Goal: Navigation & Orientation: Find specific page/section

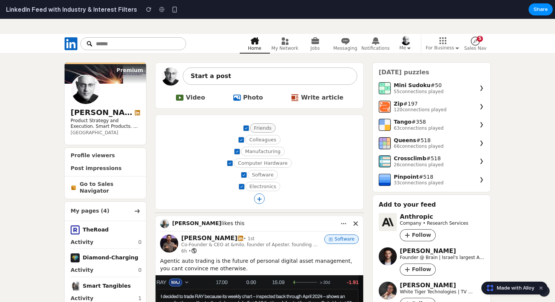
click at [260, 129] on button "Friends" at bounding box center [263, 127] width 26 height 9
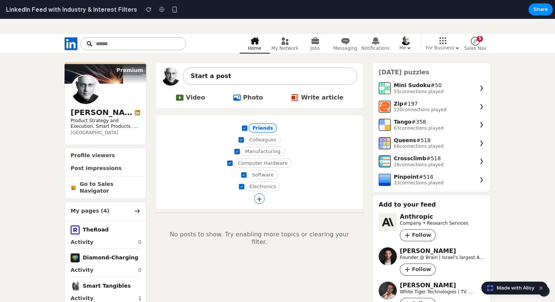
click at [260, 129] on button "Friends" at bounding box center [262, 127] width 29 height 9
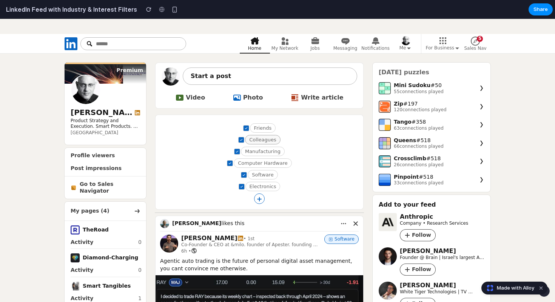
click at [260, 142] on button "Colleagues" at bounding box center [262, 139] width 35 height 9
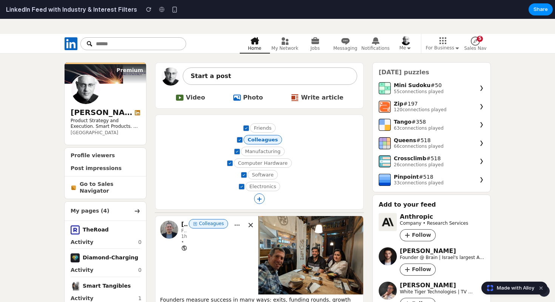
click at [260, 142] on button "Colleagues" at bounding box center [262, 139] width 38 height 9
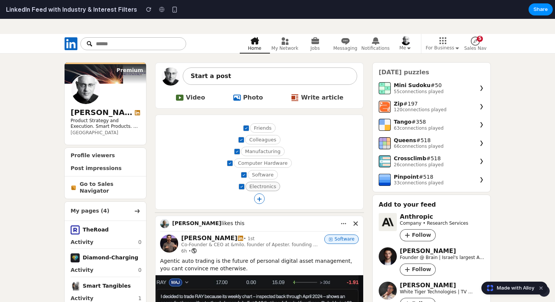
click at [257, 183] on button "Electronics" at bounding box center [262, 186] width 35 height 9
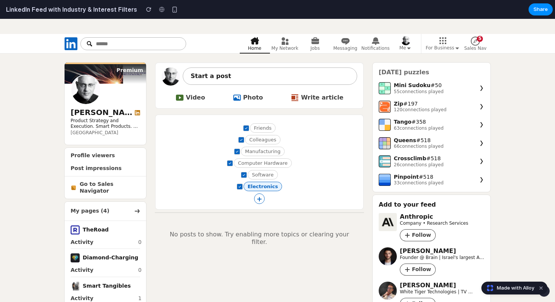
click at [257, 183] on button "Electronics" at bounding box center [262, 186] width 39 height 9
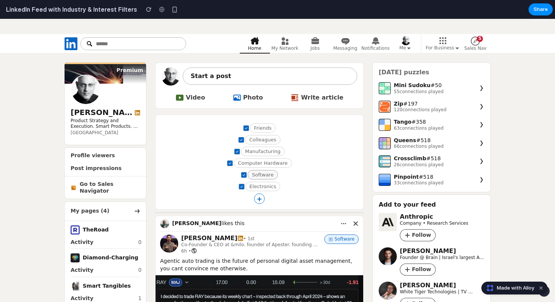
click at [257, 177] on button "Software" at bounding box center [263, 174] width 30 height 9
click at [257, 165] on button "Computer Hardware" at bounding box center [263, 163] width 58 height 9
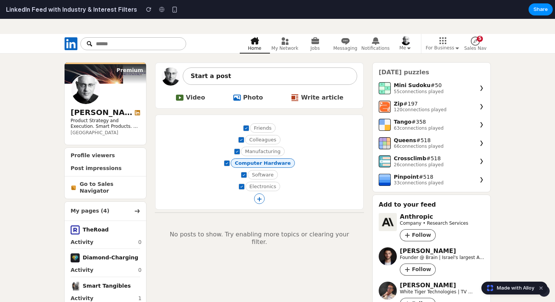
click at [257, 165] on button "Computer Hardware" at bounding box center [263, 163] width 64 height 9
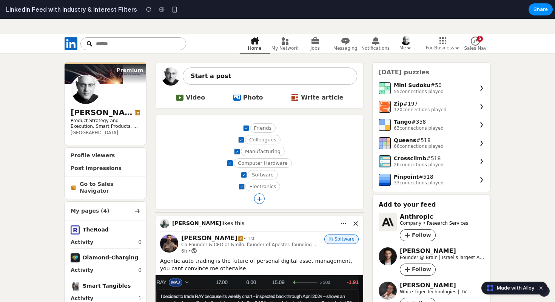
click at [230, 162] on icon at bounding box center [230, 163] width 5 height 5
click at [237, 152] on icon at bounding box center [237, 152] width 3 height 2
click at [240, 140] on icon at bounding box center [241, 140] width 5 height 5
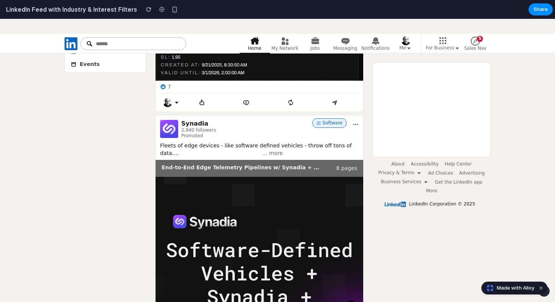
scroll to position [536, 0]
